Goal: Information Seeking & Learning: Learn about a topic

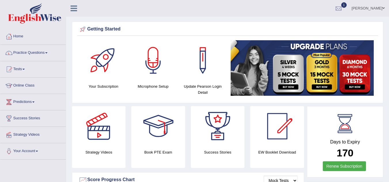
click at [19, 37] on link "Home" at bounding box center [33, 36] width 66 height 14
click at [33, 86] on link "Online Class" at bounding box center [33, 85] width 66 height 14
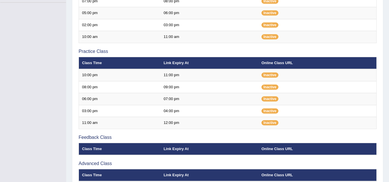
scroll to position [155, 0]
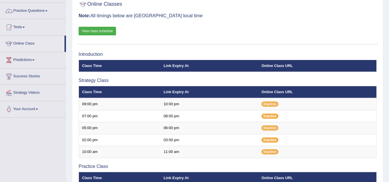
scroll to position [40, 0]
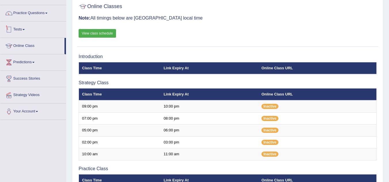
click at [24, 29] on link "Tests" at bounding box center [33, 29] width 66 height 14
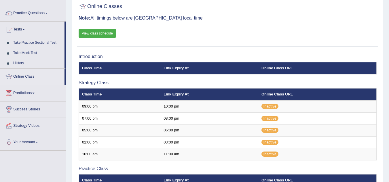
click at [26, 30] on link "Tests" at bounding box center [32, 29] width 64 height 14
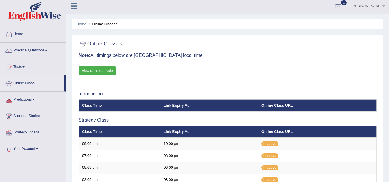
scroll to position [0, 0]
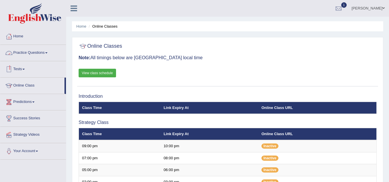
click at [48, 53] on span at bounding box center [46, 52] width 2 height 1
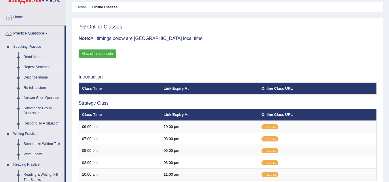
scroll to position [29, 0]
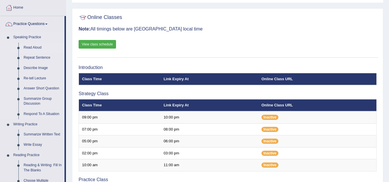
click at [33, 48] on link "Read Aloud" at bounding box center [42, 48] width 43 height 10
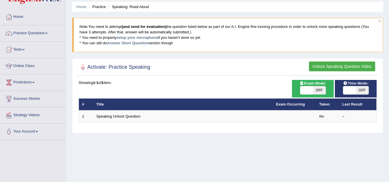
scroll to position [58, 0]
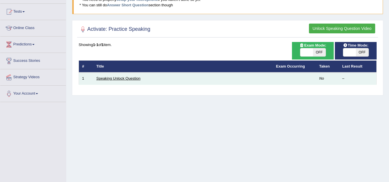
click at [120, 78] on link "Speaking Unlock Question" at bounding box center [119, 78] width 44 height 4
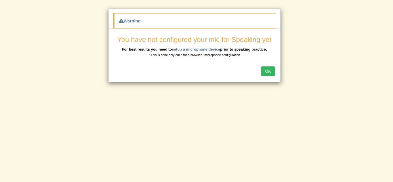
click at [268, 72] on button "OK" at bounding box center [268, 72] width 13 height 10
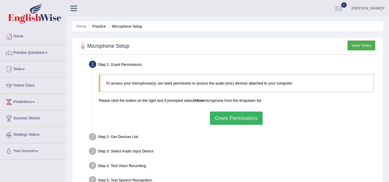
click at [236, 117] on button "Grant Permissions" at bounding box center [236, 118] width 52 height 13
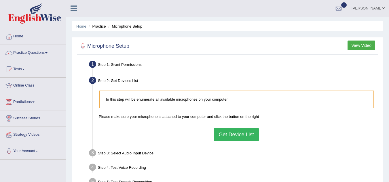
click at [230, 135] on button "Get Device List" at bounding box center [236, 134] width 45 height 13
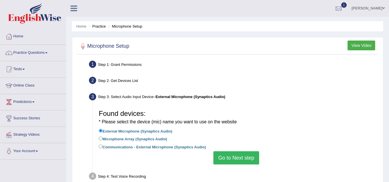
click at [230, 161] on button "Go to Next step" at bounding box center [236, 158] width 46 height 13
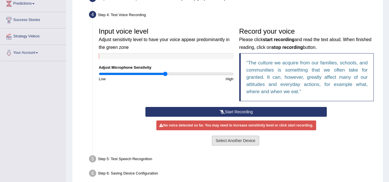
scroll to position [115, 0]
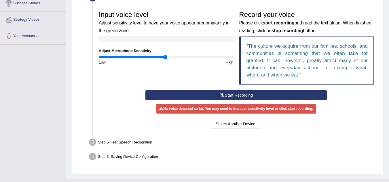
click at [238, 95] on button "Start Recording" at bounding box center [235, 95] width 181 height 10
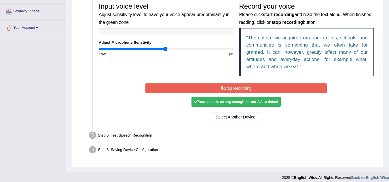
scroll to position [128, 0]
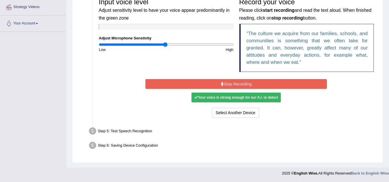
click at [227, 84] on button "Stop Recording" at bounding box center [235, 84] width 181 height 10
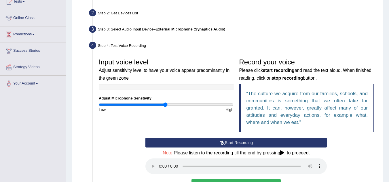
scroll to position [0, 0]
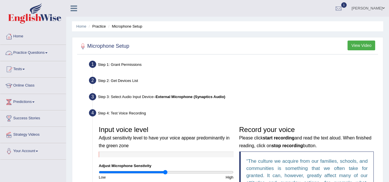
click at [41, 51] on link "Practice Questions" at bounding box center [33, 52] width 66 height 14
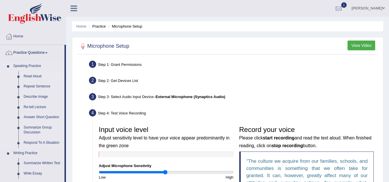
click at [37, 74] on link "Read Aloud" at bounding box center [42, 76] width 43 height 10
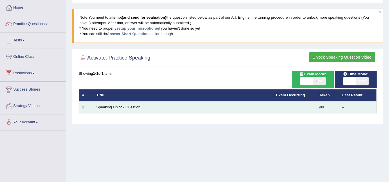
click at [130, 107] on link "Speaking Unlock Question" at bounding box center [119, 107] width 44 height 4
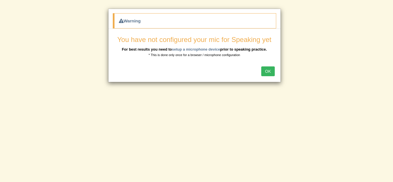
click at [266, 72] on button "OK" at bounding box center [268, 72] width 13 height 10
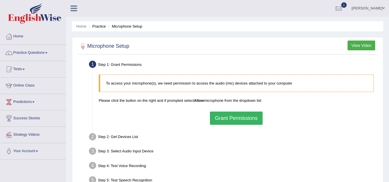
click at [222, 118] on button "Grant Permissions" at bounding box center [236, 118] width 52 height 13
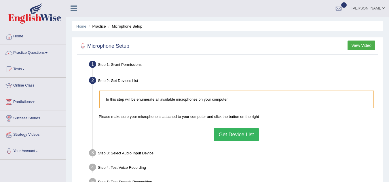
click at [224, 135] on button "Get Device List" at bounding box center [236, 134] width 45 height 13
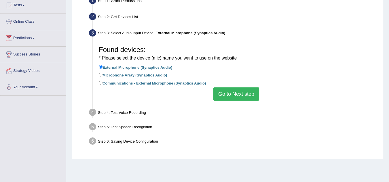
scroll to position [86, 0]
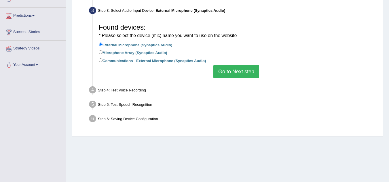
click at [237, 73] on button "Go to Next step" at bounding box center [236, 71] width 46 height 13
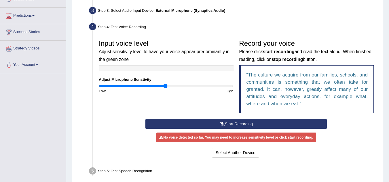
click at [211, 124] on button "Start Recording" at bounding box center [235, 124] width 181 height 10
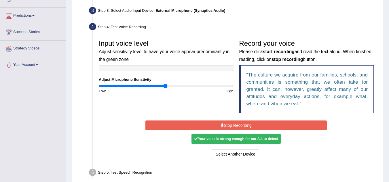
click at [207, 139] on div "Your voice is strong enough for our A.I. to detect" at bounding box center [236, 139] width 89 height 10
click at [213, 127] on button "Stop Recording" at bounding box center [235, 126] width 181 height 10
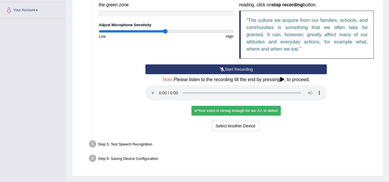
scroll to position [144, 0]
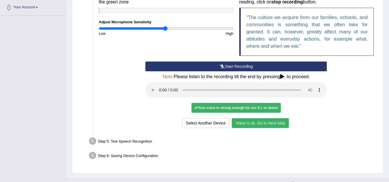
click at [250, 126] on button "Voice is ok. Go to Next step" at bounding box center [260, 123] width 57 height 10
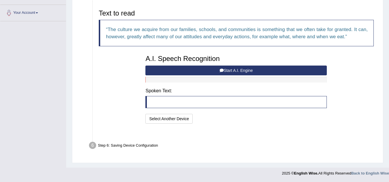
scroll to position [124, 0]
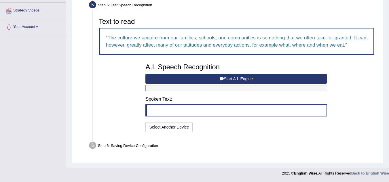
click at [233, 77] on button "Start A.I. Engine" at bounding box center [235, 79] width 181 height 10
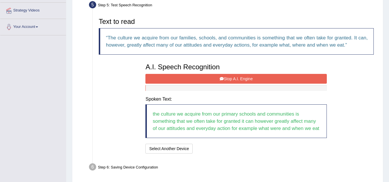
click at [222, 79] on icon at bounding box center [222, 79] width 4 height 4
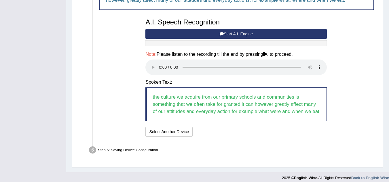
scroll to position [174, 0]
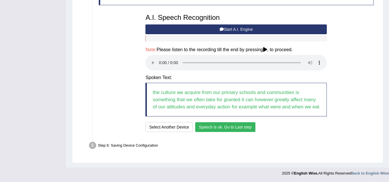
click at [241, 129] on button "Speech is ok. Go to Last step" at bounding box center [225, 127] width 60 height 10
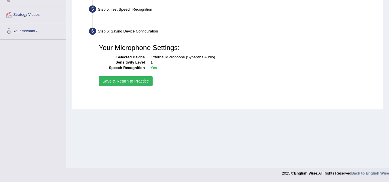
scroll to position [120, 0]
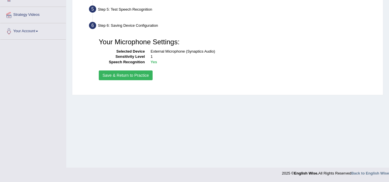
click at [133, 77] on button "Save & Return to Practice" at bounding box center [126, 76] width 54 height 10
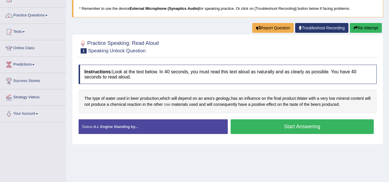
scroll to position [58, 0]
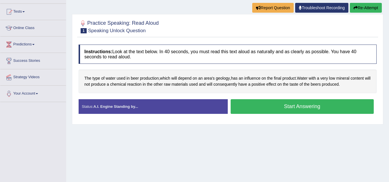
click at [286, 110] on button "Start Answering" at bounding box center [302, 106] width 143 height 15
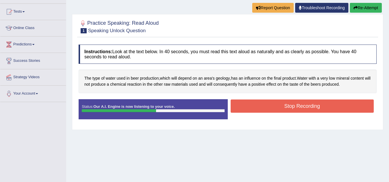
click at [273, 107] on button "Stop Recording" at bounding box center [302, 106] width 143 height 13
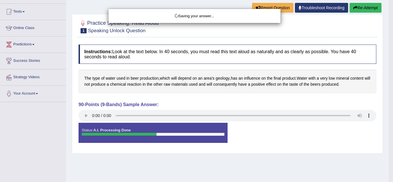
click at [85, 116] on div "Saving your answer..." at bounding box center [196, 91] width 393 height 182
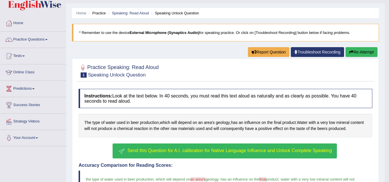
scroll to position [0, 0]
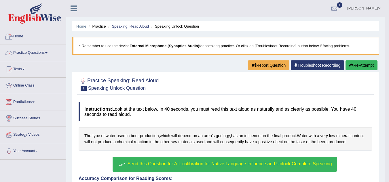
click at [31, 53] on link "Practice Questions" at bounding box center [33, 52] width 66 height 14
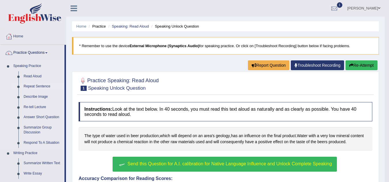
click at [35, 86] on link "Repeat Sentence" at bounding box center [42, 87] width 43 height 10
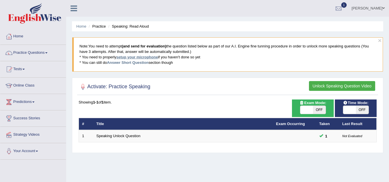
click at [136, 56] on link "setup your microphone" at bounding box center [136, 57] width 41 height 4
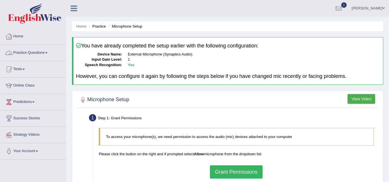
click at [48, 54] on link "Practice Questions" at bounding box center [33, 52] width 66 height 14
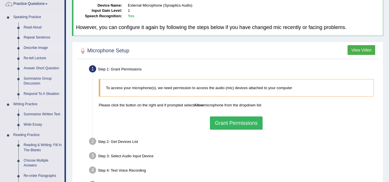
scroll to position [58, 0]
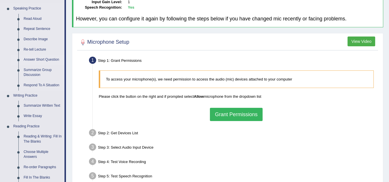
click at [49, 58] on link "Answer Short Question" at bounding box center [42, 60] width 43 height 10
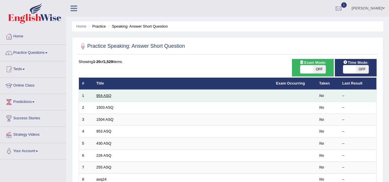
click at [101, 94] on link "954 ASQ" at bounding box center [104, 96] width 15 height 4
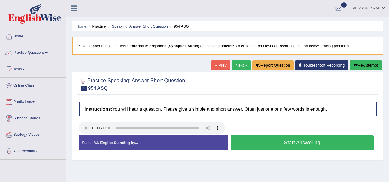
click at [278, 143] on button "Start Answering" at bounding box center [302, 143] width 143 height 15
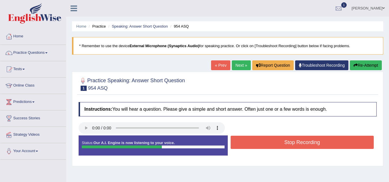
click at [269, 143] on button "Stop Recording" at bounding box center [302, 142] width 143 height 13
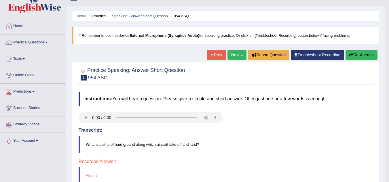
scroll to position [5, 0]
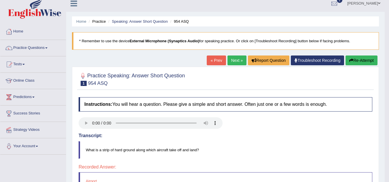
click at [354, 63] on button "Re-Attempt" at bounding box center [362, 61] width 32 height 10
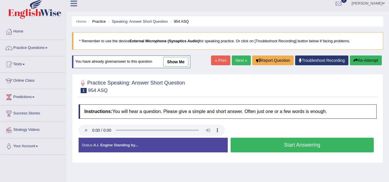
click at [258, 146] on button "Start Answering" at bounding box center [302, 145] width 143 height 15
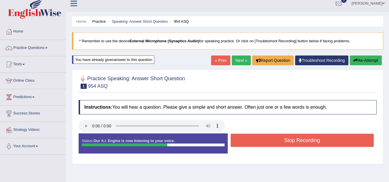
click at [280, 141] on button "Stop Recording" at bounding box center [302, 140] width 143 height 13
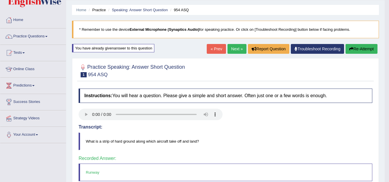
scroll to position [5, 0]
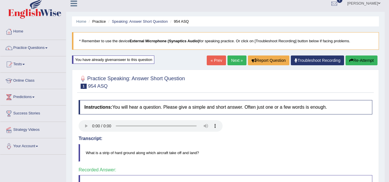
click at [230, 61] on link "Next »" at bounding box center [237, 61] width 19 height 10
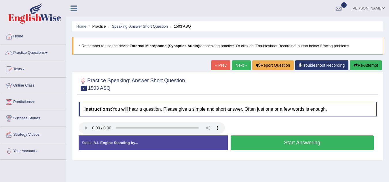
click at [250, 141] on button "Start Answering" at bounding box center [302, 143] width 143 height 15
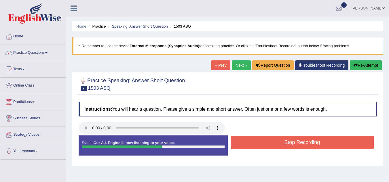
click at [250, 141] on button "Stop Recording" at bounding box center [302, 142] width 143 height 13
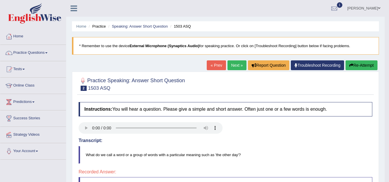
click at [364, 63] on button "Re-Attempt" at bounding box center [362, 65] width 32 height 10
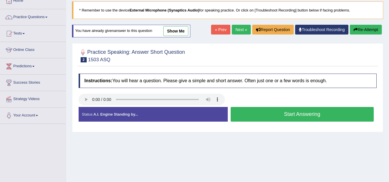
scroll to position [58, 0]
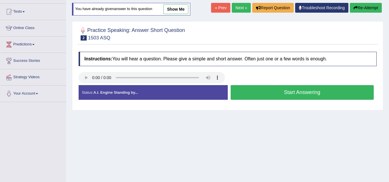
click at [277, 95] on button "Start Answering" at bounding box center [302, 92] width 143 height 15
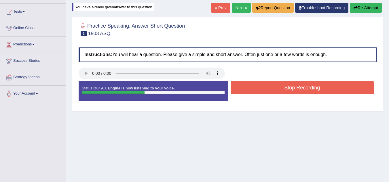
click at [290, 85] on button "Stop Recording" at bounding box center [302, 87] width 143 height 13
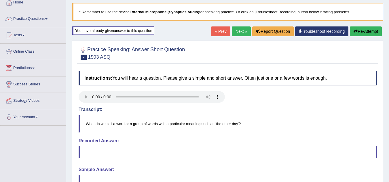
scroll to position [34, 0]
click at [360, 33] on button "Re-Attempt" at bounding box center [366, 32] width 32 height 10
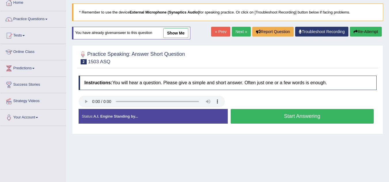
click at [271, 116] on button "Start Answering" at bounding box center [302, 116] width 143 height 15
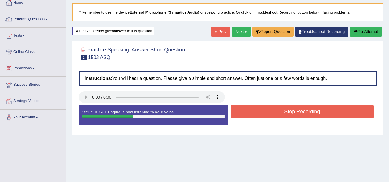
click at [272, 113] on button "Stop Recording" at bounding box center [302, 111] width 143 height 13
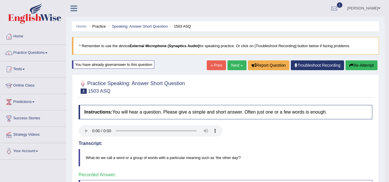
click at [234, 67] on link "Next »" at bounding box center [237, 65] width 19 height 10
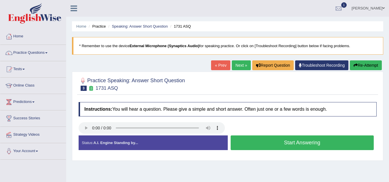
click at [258, 143] on button "Start Answering" at bounding box center [302, 143] width 143 height 15
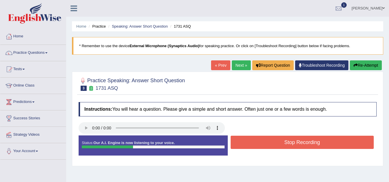
click at [262, 145] on button "Stop Recording" at bounding box center [302, 142] width 143 height 13
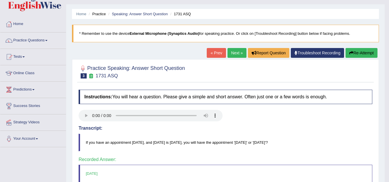
scroll to position [5, 0]
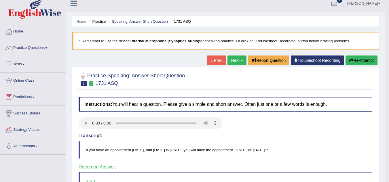
click at [234, 61] on link "Next »" at bounding box center [237, 61] width 19 height 10
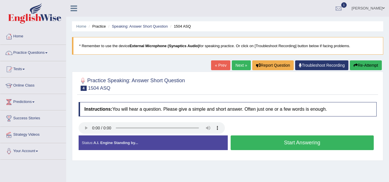
click at [261, 144] on button "Start Answering" at bounding box center [302, 143] width 143 height 15
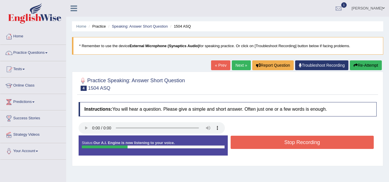
click at [261, 144] on button "Stop Recording" at bounding box center [302, 142] width 143 height 13
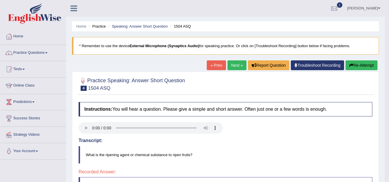
click at [356, 66] on button "Re-Attempt" at bounding box center [362, 65] width 32 height 10
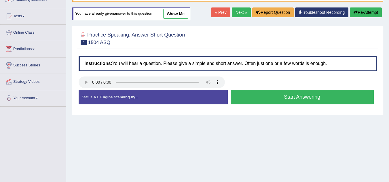
scroll to position [58, 0]
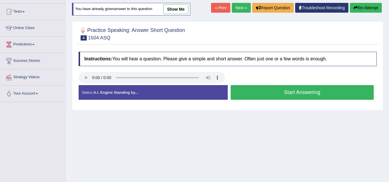
click at [286, 97] on button "Start Answering" at bounding box center [302, 92] width 143 height 15
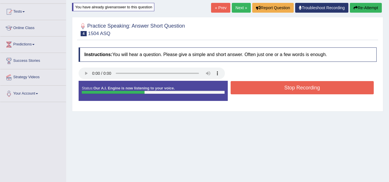
click at [298, 90] on button "Stop Recording" at bounding box center [302, 87] width 143 height 13
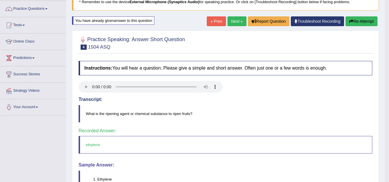
scroll to position [29, 0]
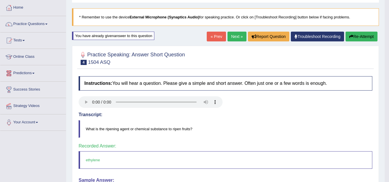
click at [235, 38] on link "Next »" at bounding box center [237, 37] width 19 height 10
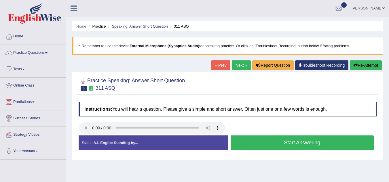
click at [252, 141] on button "Start Answering" at bounding box center [302, 143] width 143 height 15
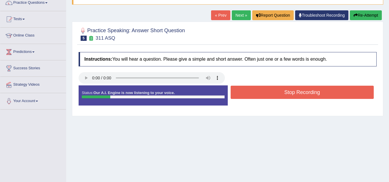
scroll to position [58, 0]
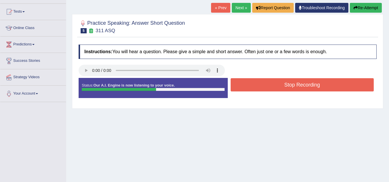
click at [279, 86] on button "Stop Recording" at bounding box center [302, 84] width 143 height 13
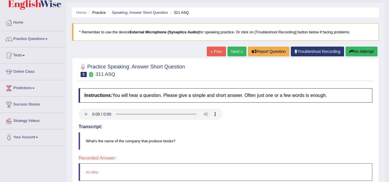
scroll to position [0, 0]
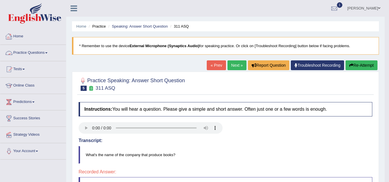
click at [45, 54] on link "Practice Questions" at bounding box center [33, 52] width 66 height 14
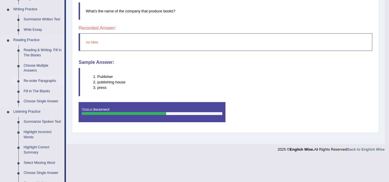
scroll to position [173, 0]
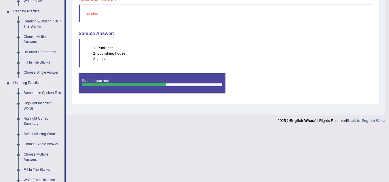
click at [49, 92] on link "Summarize Spoken Text" at bounding box center [42, 93] width 43 height 10
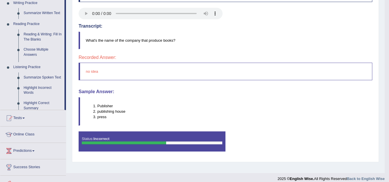
scroll to position [84, 0]
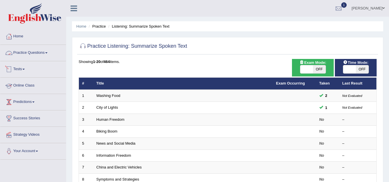
click at [48, 54] on link "Practice Questions" at bounding box center [33, 52] width 66 height 14
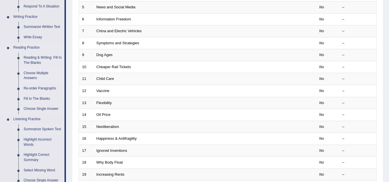
scroll to position [173, 0]
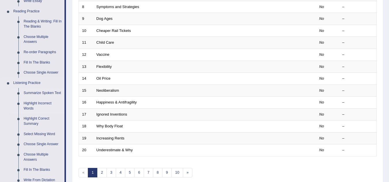
click at [43, 104] on link "Highlight Incorrect Words" at bounding box center [42, 106] width 43 height 15
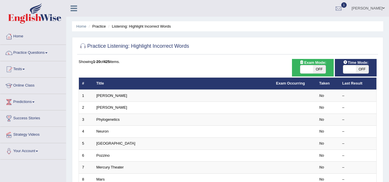
click at [107, 97] on link "[PERSON_NAME]" at bounding box center [112, 96] width 31 height 4
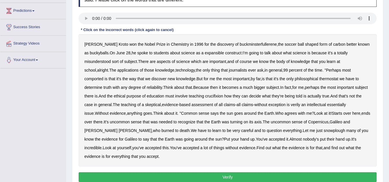
scroll to position [63, 0]
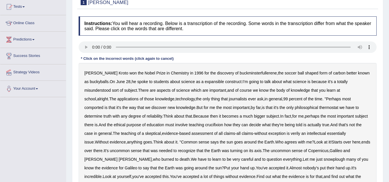
drag, startPoint x: 202, startPoint y: 81, endPoint x: 215, endPoint y: 81, distance: 12.4
click at [217, 80] on b "expansible" at bounding box center [214, 82] width 19 height 5
click at [103, 105] on b "comported" at bounding box center [93, 107] width 19 height 5
click at [319, 109] on b "thermostat" at bounding box center [328, 107] width 19 height 5
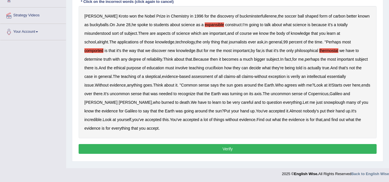
scroll to position [120, 0]
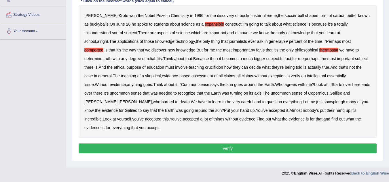
click at [205, 68] on b "crucifixion" at bounding box center [214, 67] width 18 height 5
click at [291, 76] on b "verily" at bounding box center [296, 76] width 10 height 5
click at [324, 102] on b "snowplough" at bounding box center [335, 102] width 22 height 5
click at [258, 144] on button "Verify" at bounding box center [228, 149] width 298 height 10
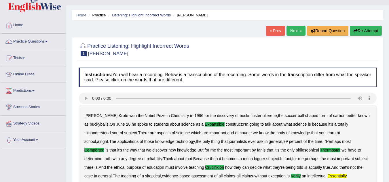
scroll to position [5, 0]
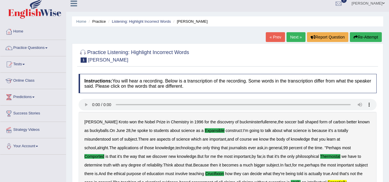
click at [296, 36] on link "Next »" at bounding box center [296, 37] width 19 height 10
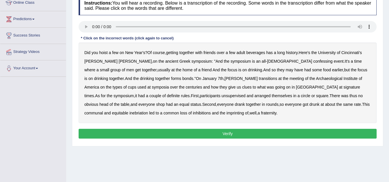
scroll to position [86, 0]
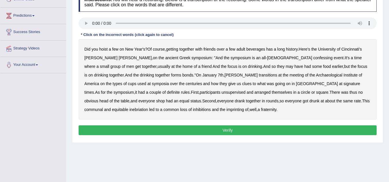
click at [313, 58] on b "confessing" at bounding box center [322, 58] width 19 height 5
click at [259, 76] on b "transitions" at bounding box center [268, 75] width 18 height 5
click at [344, 84] on b "signature" at bounding box center [352, 84] width 17 height 5
click at [222, 93] on b "unsupervised" at bounding box center [234, 92] width 24 height 5
click at [165, 99] on b "shop" at bounding box center [160, 101] width 9 height 5
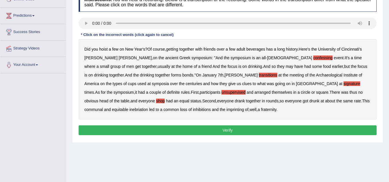
click at [227, 110] on b "imprinting" at bounding box center [236, 109] width 18 height 5
click at [165, 128] on button "Verify" at bounding box center [228, 131] width 298 height 10
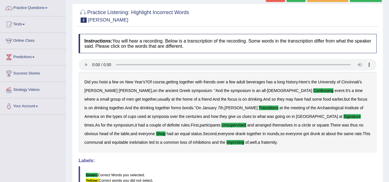
scroll to position [39, 0]
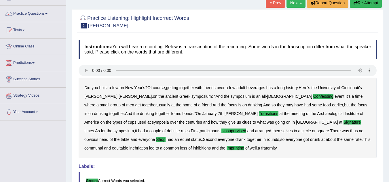
click at [296, 1] on link "Next »" at bounding box center [296, 3] width 19 height 10
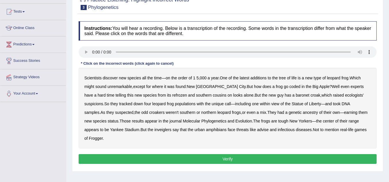
click at [172, 95] on b "refrozen" at bounding box center [179, 95] width 15 height 5
click at [154, 131] on b "inveiglers" at bounding box center [162, 130] width 17 height 5
click at [257, 130] on b "advise" at bounding box center [263, 130] width 12 height 5
click at [290, 154] on button "Verify" at bounding box center [228, 159] width 298 height 10
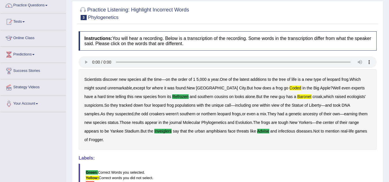
scroll to position [29, 0]
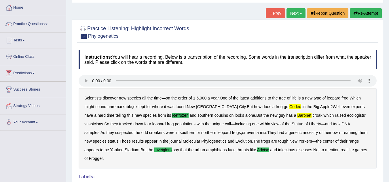
click at [290, 15] on link "Next »" at bounding box center [296, 13] width 19 height 10
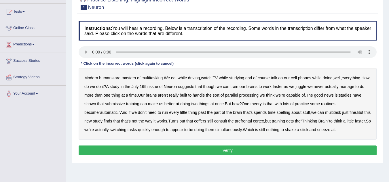
click at [269, 80] on b "course" at bounding box center [264, 78] width 12 height 5
click at [270, 80] on b "course" at bounding box center [264, 78] width 12 height 5
click at [120, 105] on b "submissive" at bounding box center [115, 104] width 20 height 5
click at [277, 112] on b "spelling" at bounding box center [284, 112] width 14 height 5
click at [217, 80] on b "TV" at bounding box center [215, 78] width 5 height 5
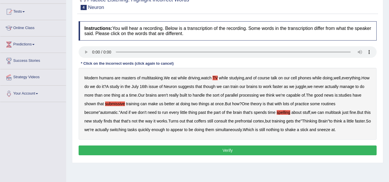
click at [217, 80] on b "TV" at bounding box center [215, 78] width 5 height 5
click at [362, 97] on b "have" at bounding box center [357, 95] width 9 height 5
click at [368, 98] on div "Modern humans are masters of multitasking . We eat while driving , watch TV whi…" at bounding box center [228, 104] width 298 height 72
click at [194, 121] on b "coffers" at bounding box center [200, 121] width 12 height 5
click at [280, 149] on button "Verify" at bounding box center [228, 151] width 298 height 10
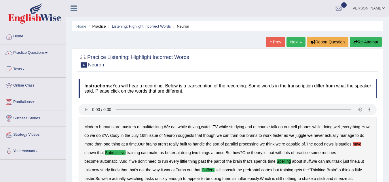
click at [372, 40] on button "Re-Attempt" at bounding box center [366, 42] width 32 height 10
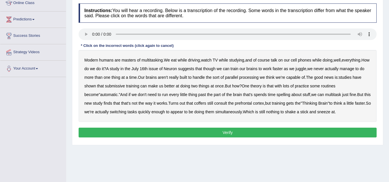
scroll to position [86, 0]
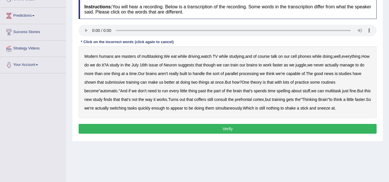
click at [117, 83] on b "submissive" at bounding box center [115, 82] width 20 height 5
click at [194, 100] on b "coffers" at bounding box center [200, 99] width 12 height 5
click at [277, 91] on b "spelling" at bounding box center [284, 91] width 14 height 5
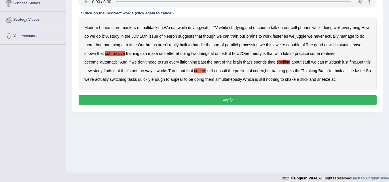
scroll to position [120, 0]
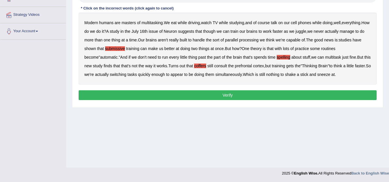
click at [215, 93] on button "Verify" at bounding box center [228, 95] width 298 height 10
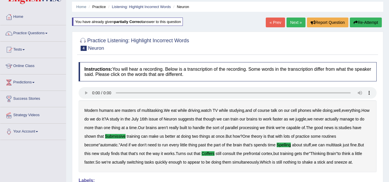
scroll to position [0, 0]
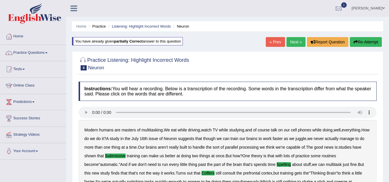
click at [290, 41] on link "Next »" at bounding box center [296, 42] width 19 height 10
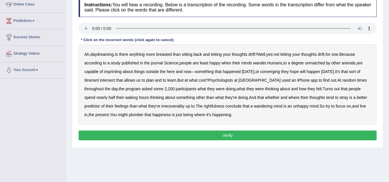
scroll to position [86, 0]
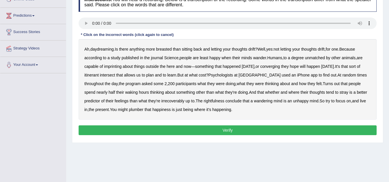
click at [167, 50] on b "breasted" at bounding box center [164, 49] width 16 height 5
click at [114, 67] on b "imprinting" at bounding box center [113, 66] width 18 height 5
click at [280, 67] on b "converging" at bounding box center [270, 66] width 20 height 5
click at [161, 102] on b "irrecoverably" at bounding box center [172, 101] width 23 height 5
click at [204, 100] on b "rightfulness" at bounding box center [214, 101] width 21 height 5
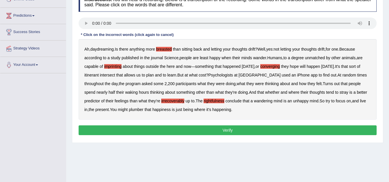
click at [129, 109] on b "plumber" at bounding box center [136, 109] width 15 height 5
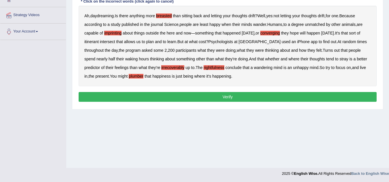
scroll to position [120, 0]
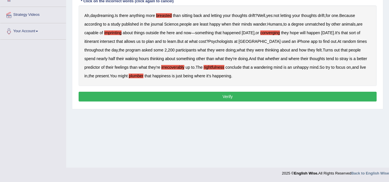
click at [239, 96] on button "Verify" at bounding box center [228, 97] width 298 height 10
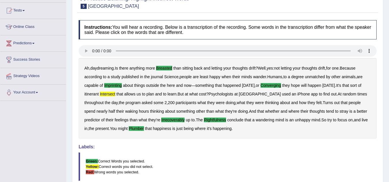
scroll to position [34, 0]
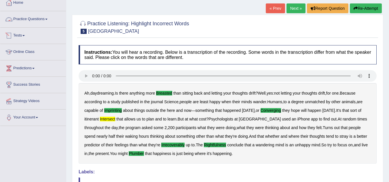
click at [48, 19] on span at bounding box center [46, 19] width 2 height 1
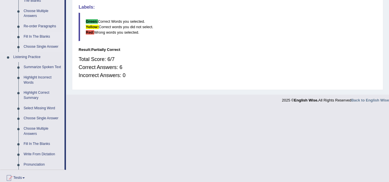
scroll to position [207, 0]
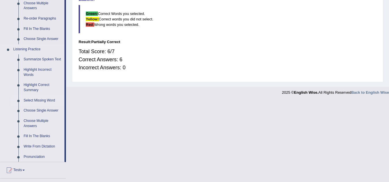
click at [46, 100] on link "Select Missing Word" at bounding box center [42, 101] width 43 height 10
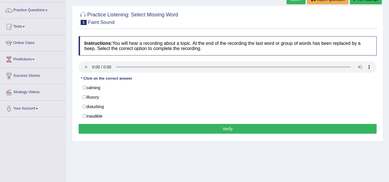
scroll to position [58, 0]
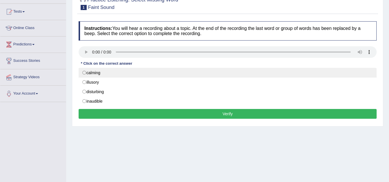
click at [84, 72] on label "calming" at bounding box center [228, 73] width 298 height 10
radio input "true"
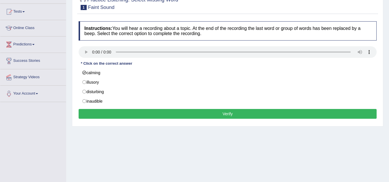
click at [149, 113] on button "Verify" at bounding box center [228, 114] width 298 height 10
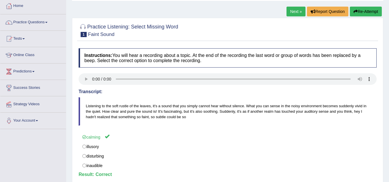
scroll to position [0, 0]
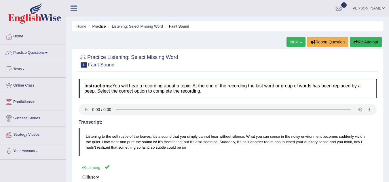
click at [357, 41] on button "Re-Attempt" at bounding box center [366, 42] width 32 height 10
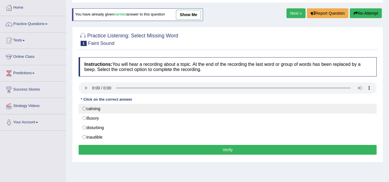
click at [84, 108] on label "calming" at bounding box center [228, 109] width 298 height 10
radio input "true"
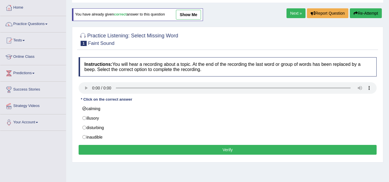
click at [131, 149] on button "Verify" at bounding box center [228, 150] width 298 height 10
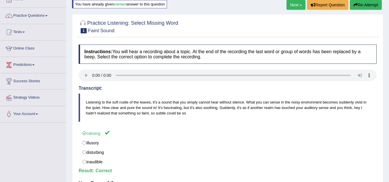
scroll to position [29, 0]
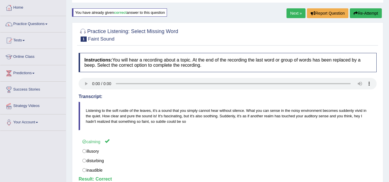
click at [293, 11] on link "Next »" at bounding box center [296, 13] width 19 height 10
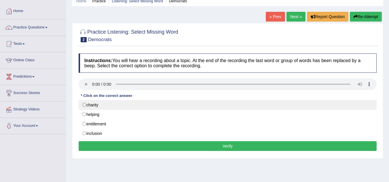
scroll to position [29, 0]
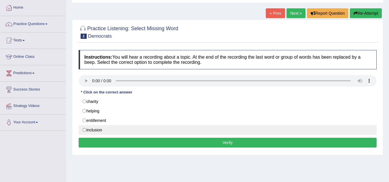
click at [84, 129] on label "inclusion" at bounding box center [228, 130] width 298 height 10
radio input "true"
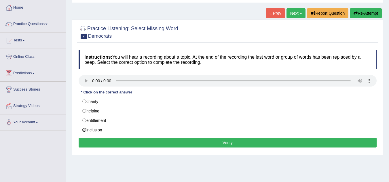
click at [108, 142] on button "Verify" at bounding box center [228, 143] width 298 height 10
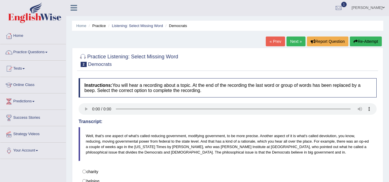
scroll to position [0, 0]
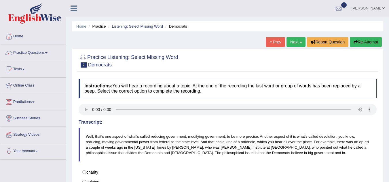
click at [293, 42] on link "Next »" at bounding box center [296, 42] width 19 height 10
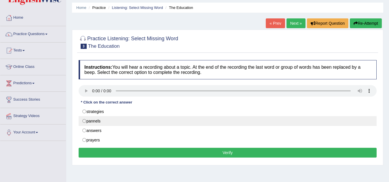
scroll to position [29, 0]
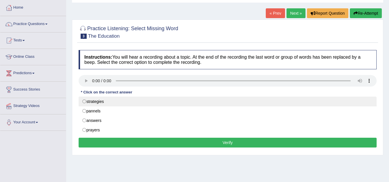
click at [101, 101] on label "strategies" at bounding box center [228, 102] width 298 height 10
radio input "true"
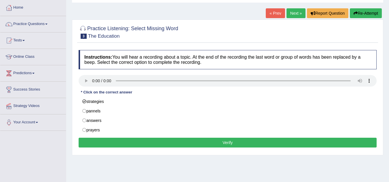
click at [132, 141] on button "Verify" at bounding box center [228, 143] width 298 height 10
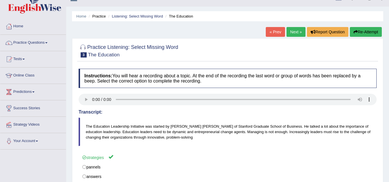
scroll to position [0, 0]
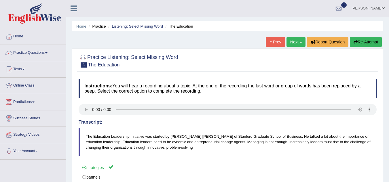
click at [294, 40] on link "Next »" at bounding box center [296, 42] width 19 height 10
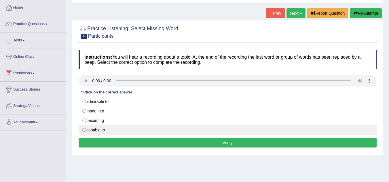
click at [102, 130] on label "capable to" at bounding box center [228, 130] width 298 height 10
radio input "true"
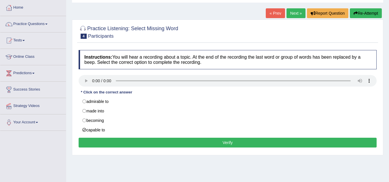
click at [143, 143] on button "Verify" at bounding box center [228, 143] width 298 height 10
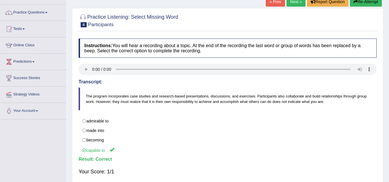
scroll to position [34, 0]
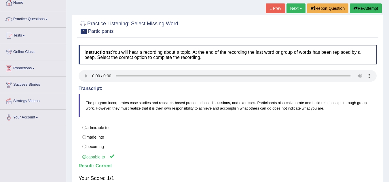
click at [290, 9] on link "Next »" at bounding box center [296, 8] width 19 height 10
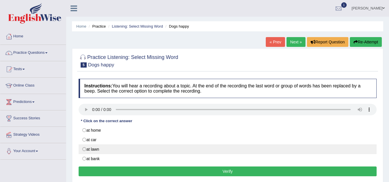
click at [97, 149] on label "at lawn" at bounding box center [228, 150] width 298 height 10
radio input "true"
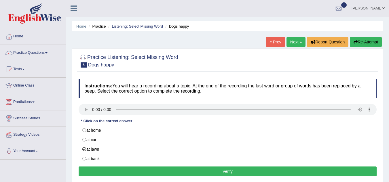
click at [126, 172] on button "Verify" at bounding box center [228, 172] width 298 height 10
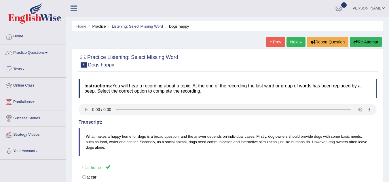
click at [295, 41] on link "Next »" at bounding box center [296, 42] width 19 height 10
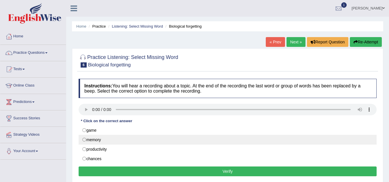
click at [88, 139] on label "memory" at bounding box center [228, 140] width 298 height 10
radio input "true"
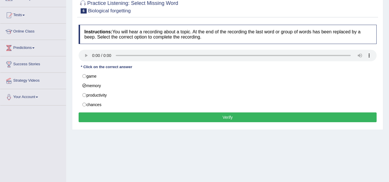
scroll to position [58, 0]
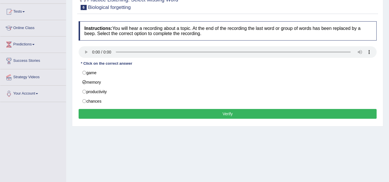
click at [175, 116] on button "Verify" at bounding box center [228, 114] width 298 height 10
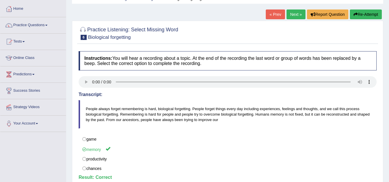
scroll to position [0, 0]
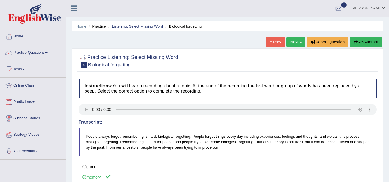
click at [297, 43] on link "Next »" at bounding box center [296, 42] width 19 height 10
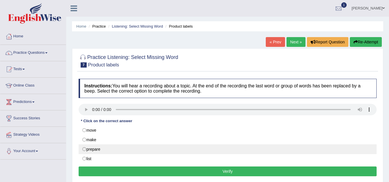
click at [85, 150] on label "prepare" at bounding box center [228, 150] width 298 height 10
radio input "true"
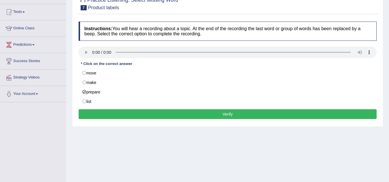
scroll to position [58, 0]
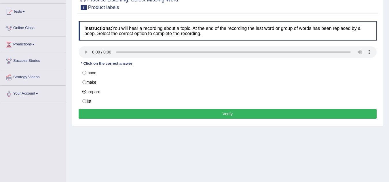
click at [194, 114] on button "Verify" at bounding box center [228, 114] width 298 height 10
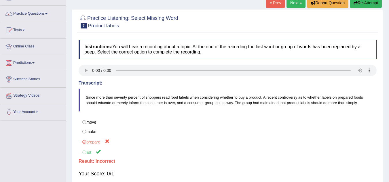
scroll to position [29, 0]
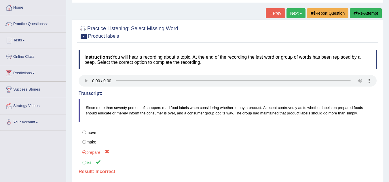
click at [355, 13] on icon "button" at bounding box center [356, 13] width 4 height 4
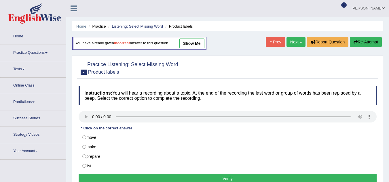
drag, startPoint x: 0, startPoint y: 0, endPoint x: 84, endPoint y: 135, distance: 158.8
click at [85, 161] on label "list" at bounding box center [228, 166] width 298 height 10
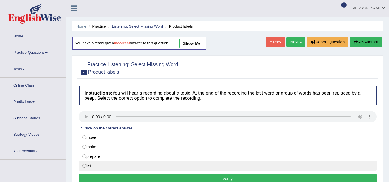
radio input "true"
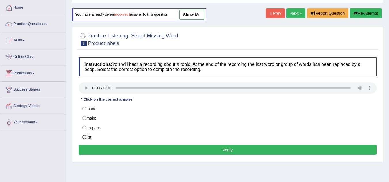
click at [122, 146] on button "Verify" at bounding box center [228, 150] width 298 height 10
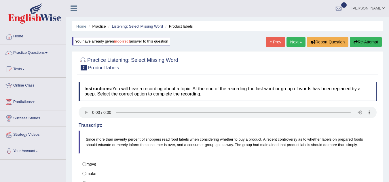
click at [291, 41] on link "Next »" at bounding box center [296, 42] width 19 height 10
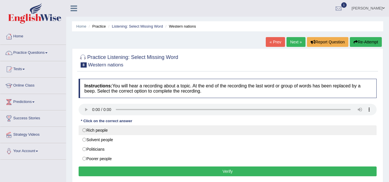
click at [85, 133] on label "Rich people" at bounding box center [228, 131] width 298 height 10
radio input "true"
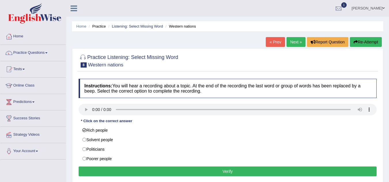
click at [135, 171] on button "Verify" at bounding box center [228, 172] width 298 height 10
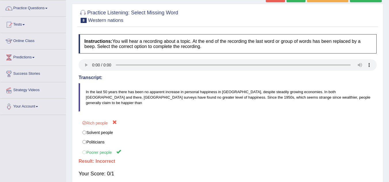
scroll to position [29, 0]
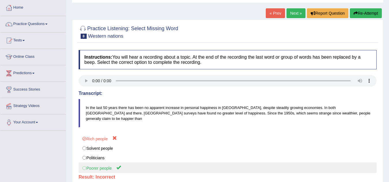
click at [89, 164] on label "Poorer people" at bounding box center [228, 168] width 298 height 11
click at [86, 163] on label "Poorer people" at bounding box center [228, 168] width 298 height 11
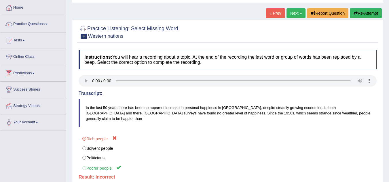
click at [361, 12] on button "Re-Attempt" at bounding box center [366, 13] width 32 height 10
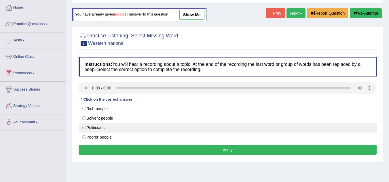
scroll to position [58, 0]
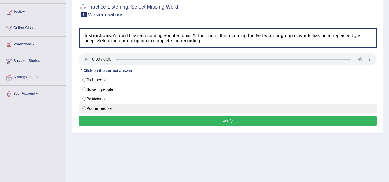
click at [87, 106] on label "Poorer people" at bounding box center [228, 109] width 298 height 10
radio input "true"
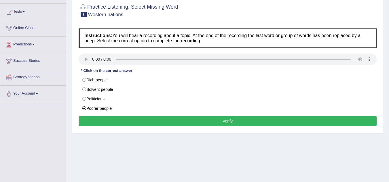
click at [135, 121] on button "Verify" at bounding box center [228, 121] width 298 height 10
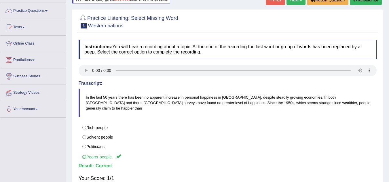
scroll to position [29, 0]
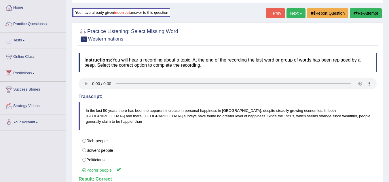
click at [291, 12] on link "Next »" at bounding box center [296, 13] width 19 height 10
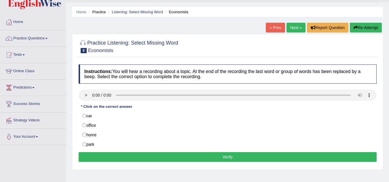
scroll to position [29, 0]
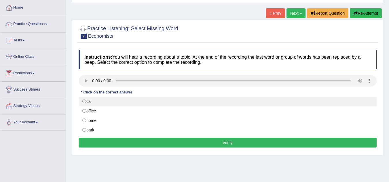
click at [85, 102] on label "car" at bounding box center [228, 102] width 298 height 10
radio input "true"
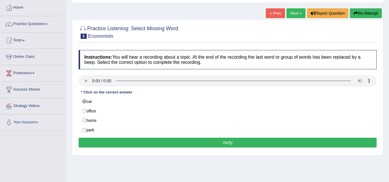
click at [141, 141] on button "Verify" at bounding box center [228, 143] width 298 height 10
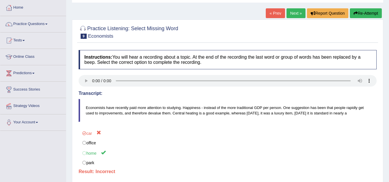
click at [355, 13] on icon "button" at bounding box center [356, 13] width 4 height 4
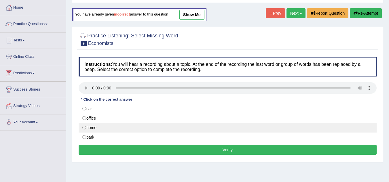
click at [94, 129] on label "home" at bounding box center [228, 128] width 298 height 10
radio input "true"
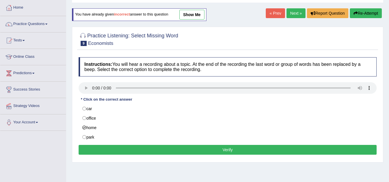
click at [135, 150] on button "Verify" at bounding box center [228, 150] width 298 height 10
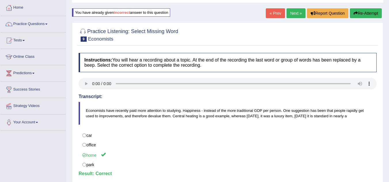
click at [292, 15] on link "Next »" at bounding box center [296, 13] width 19 height 10
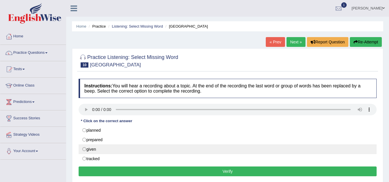
click at [85, 152] on label "given" at bounding box center [228, 150] width 298 height 10
radio input "true"
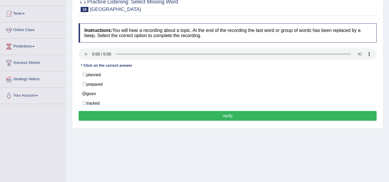
scroll to position [58, 0]
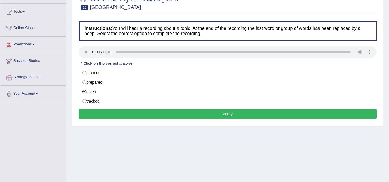
click at [173, 113] on button "Verify" at bounding box center [228, 114] width 298 height 10
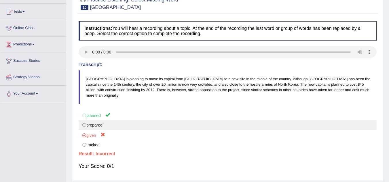
scroll to position [29, 0]
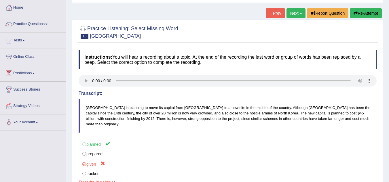
click at [287, 12] on link "Next »" at bounding box center [296, 13] width 19 height 10
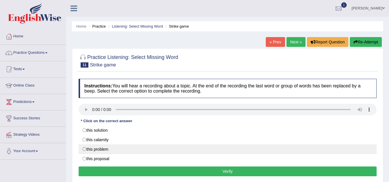
click at [84, 151] on label "this problem" at bounding box center [228, 150] width 298 height 10
radio input "true"
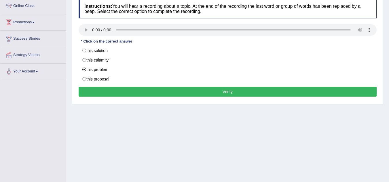
scroll to position [86, 0]
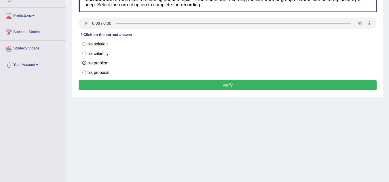
click at [194, 86] on button "Verify" at bounding box center [228, 85] width 298 height 10
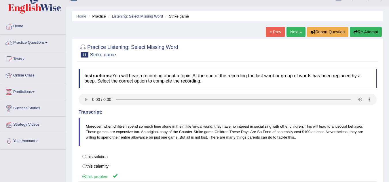
scroll to position [0, 0]
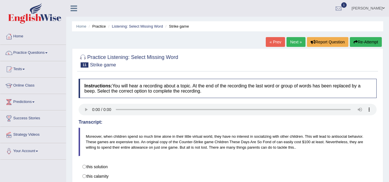
click at [293, 44] on link "Next »" at bounding box center [296, 42] width 19 height 10
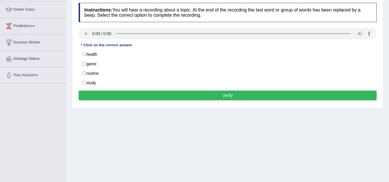
scroll to position [86, 0]
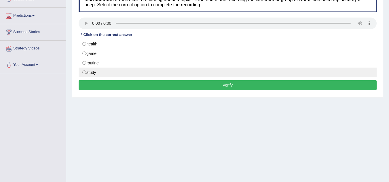
click at [85, 74] on label "study" at bounding box center [228, 73] width 298 height 10
radio input "true"
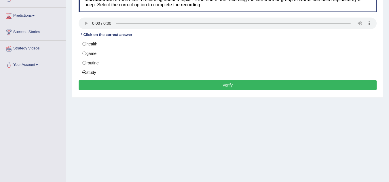
click at [162, 84] on button "Verify" at bounding box center [228, 85] width 298 height 10
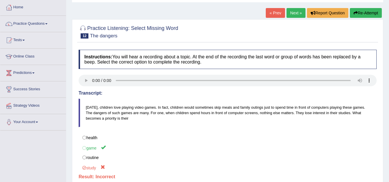
scroll to position [29, 0]
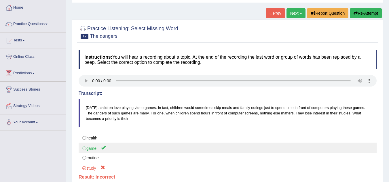
click at [97, 149] on label "game" at bounding box center [228, 148] width 298 height 11
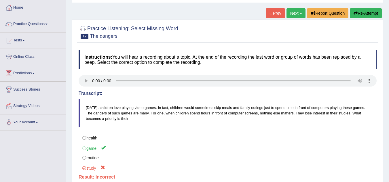
click at [362, 14] on button "Re-Attempt" at bounding box center [366, 13] width 32 height 10
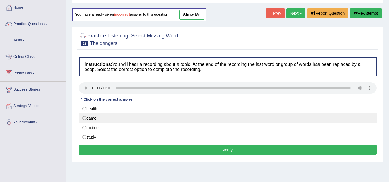
click at [92, 120] on label "game" at bounding box center [228, 118] width 298 height 10
radio input "true"
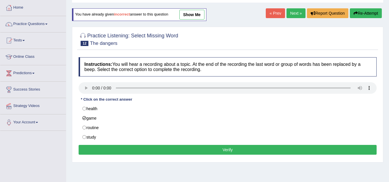
click at [145, 148] on button "Verify" at bounding box center [228, 150] width 298 height 10
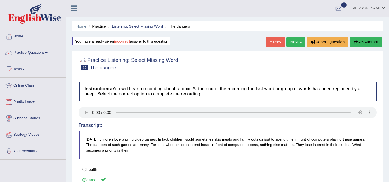
click at [294, 44] on link "Next »" at bounding box center [296, 42] width 19 height 10
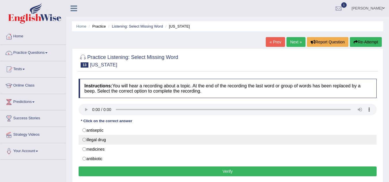
click at [101, 140] on label "illegal drug" at bounding box center [228, 140] width 298 height 10
radio input "true"
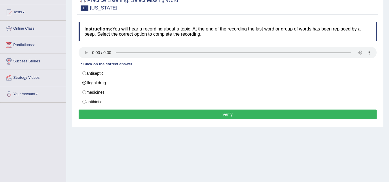
scroll to position [58, 0]
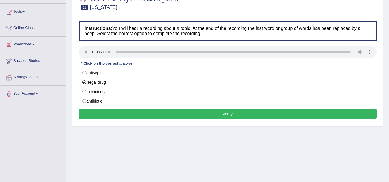
click at [160, 115] on button "Verify" at bounding box center [228, 114] width 298 height 10
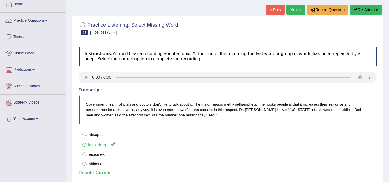
scroll to position [0, 0]
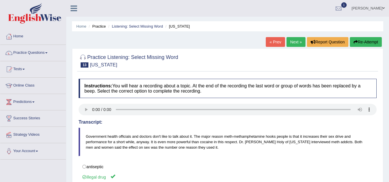
click at [293, 42] on link "Next »" at bounding box center [296, 42] width 19 height 10
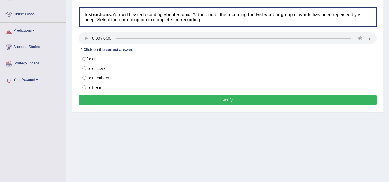
scroll to position [86, 0]
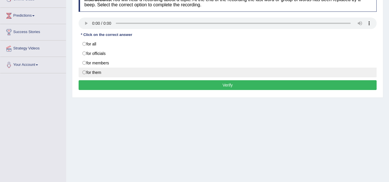
click at [84, 71] on label "for them" at bounding box center [228, 73] width 298 height 10
radio input "true"
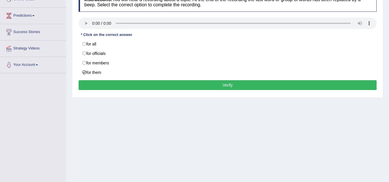
click at [134, 84] on button "Verify" at bounding box center [228, 85] width 298 height 10
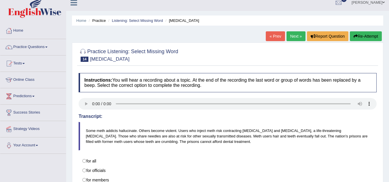
scroll to position [0, 0]
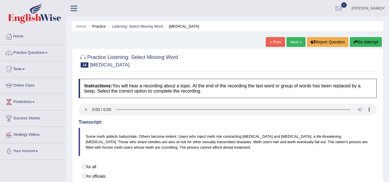
click at [292, 43] on link "Next »" at bounding box center [296, 42] width 19 height 10
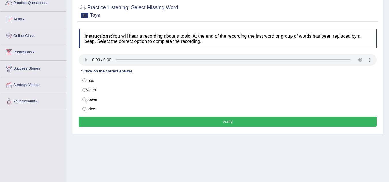
scroll to position [58, 0]
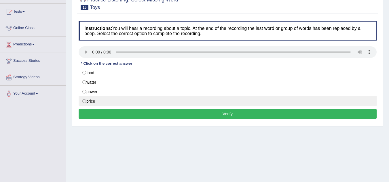
click at [86, 101] on label "price" at bounding box center [228, 102] width 298 height 10
radio input "true"
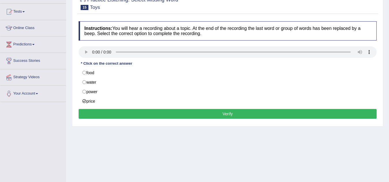
click at [139, 113] on button "Verify" at bounding box center [228, 114] width 298 height 10
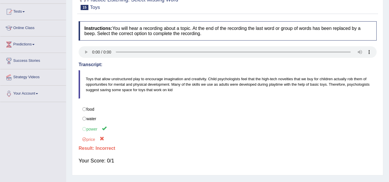
scroll to position [0, 0]
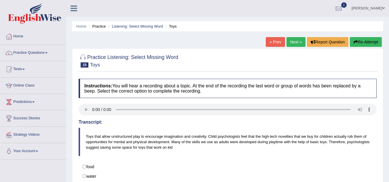
click at [297, 40] on link "Next »" at bounding box center [296, 42] width 19 height 10
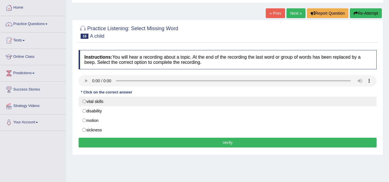
scroll to position [29, 0]
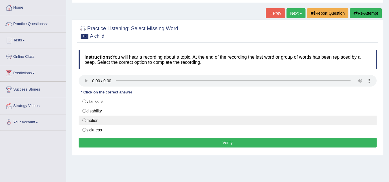
click at [86, 119] on label "motion" at bounding box center [228, 121] width 298 height 10
radio input "true"
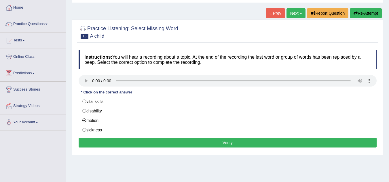
click at [128, 140] on button "Verify" at bounding box center [228, 143] width 298 height 10
